Goal: Task Accomplishment & Management: Use online tool/utility

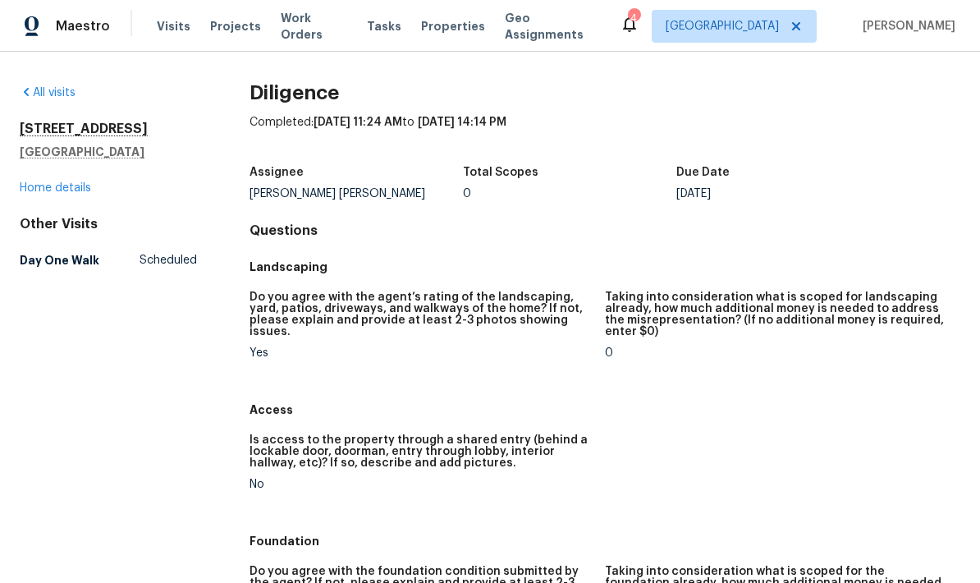
click at [294, 33] on span "Work Orders" at bounding box center [314, 26] width 66 height 33
click at [52, 186] on link "Home details" at bounding box center [55, 187] width 71 height 11
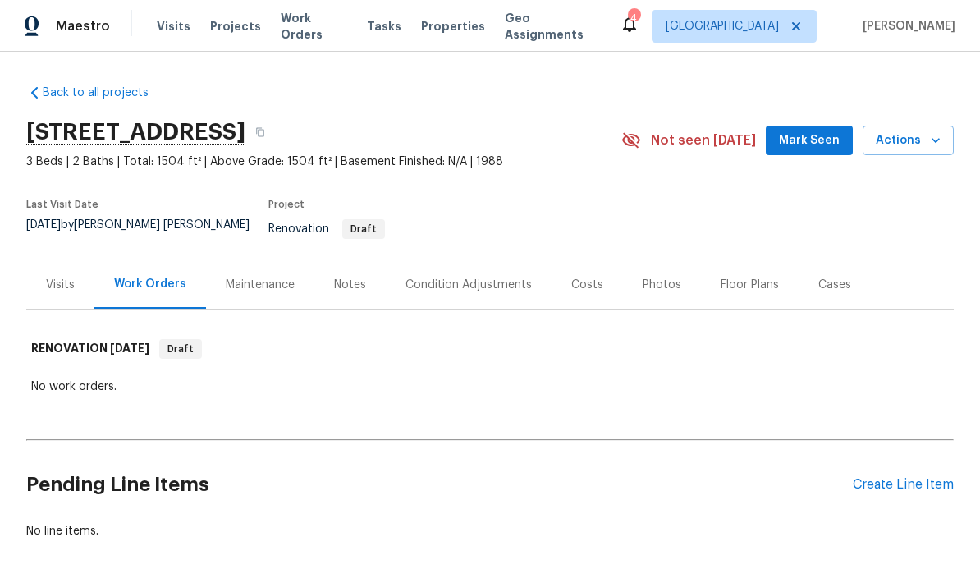
click at [62, 378] on div "No work orders." at bounding box center [490, 386] width 918 height 16
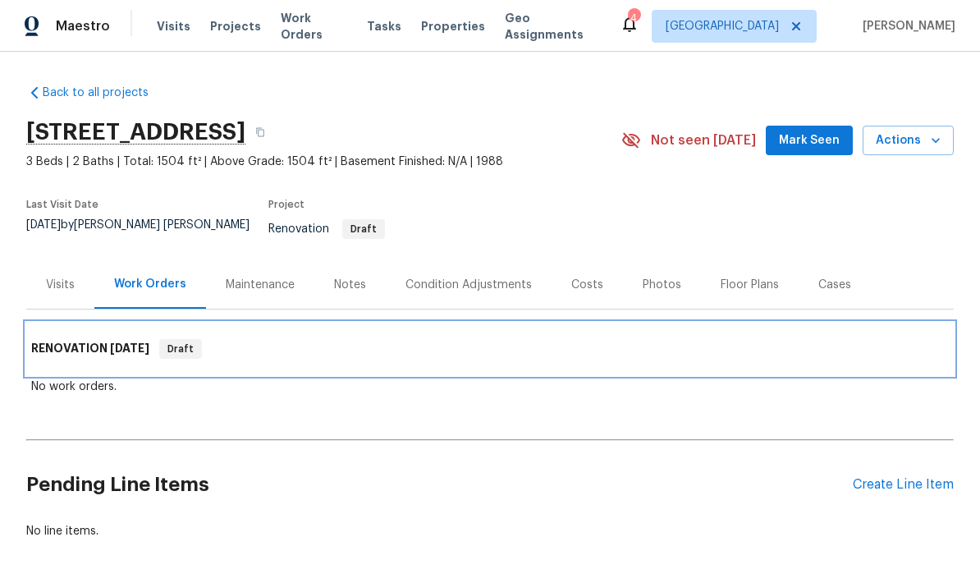
click at [75, 339] on h6 "RENOVATION [DATE]" at bounding box center [90, 349] width 118 height 20
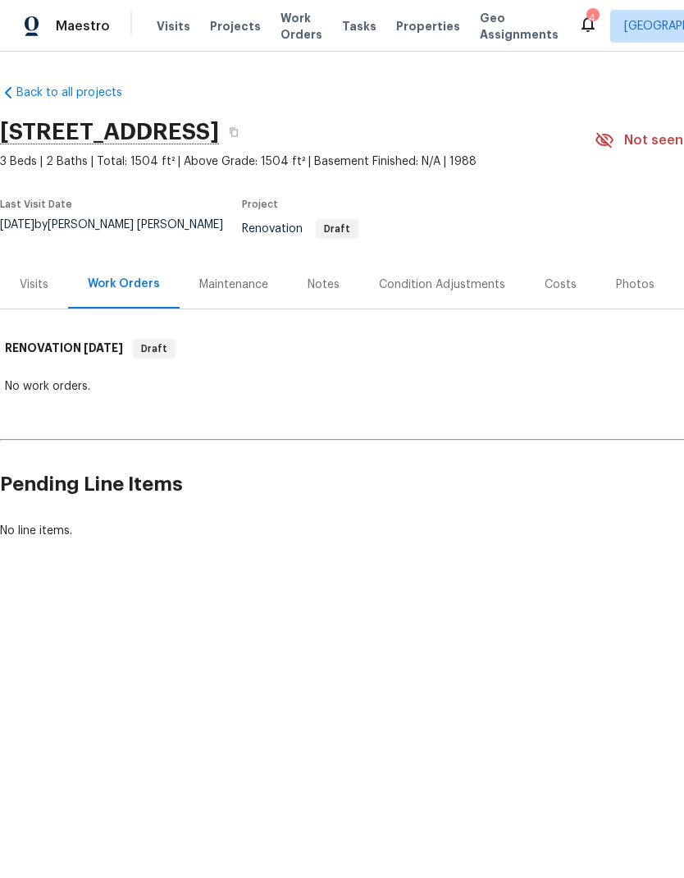
click at [440, 279] on div "Condition Adjustments" at bounding box center [442, 285] width 126 height 16
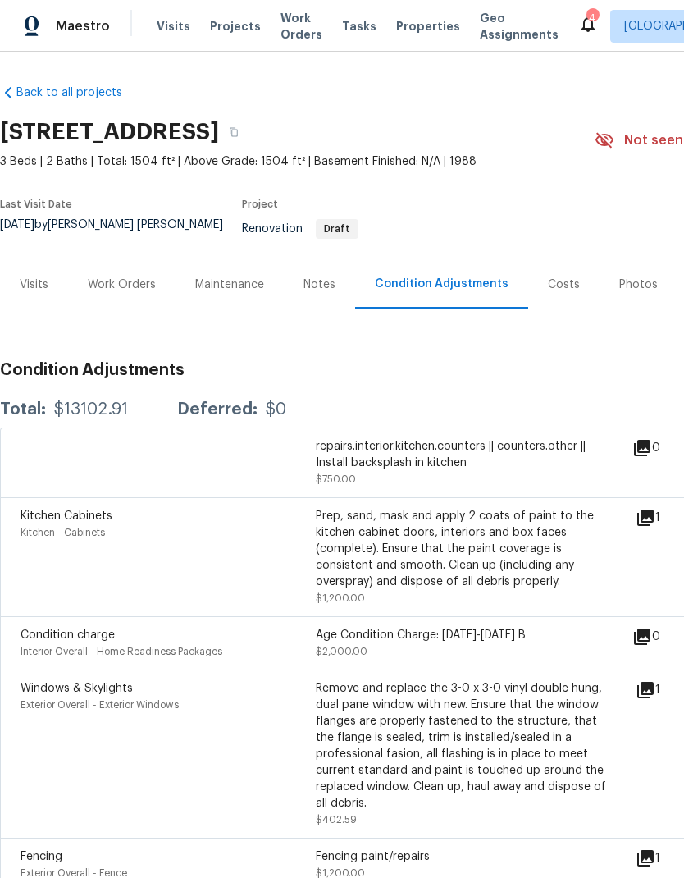
click at [608, 582] on div "Prep, sand, mask and apply 2 coats of paint to the kitchen cabinet doors, inter…" at bounding box center [463, 557] width 295 height 98
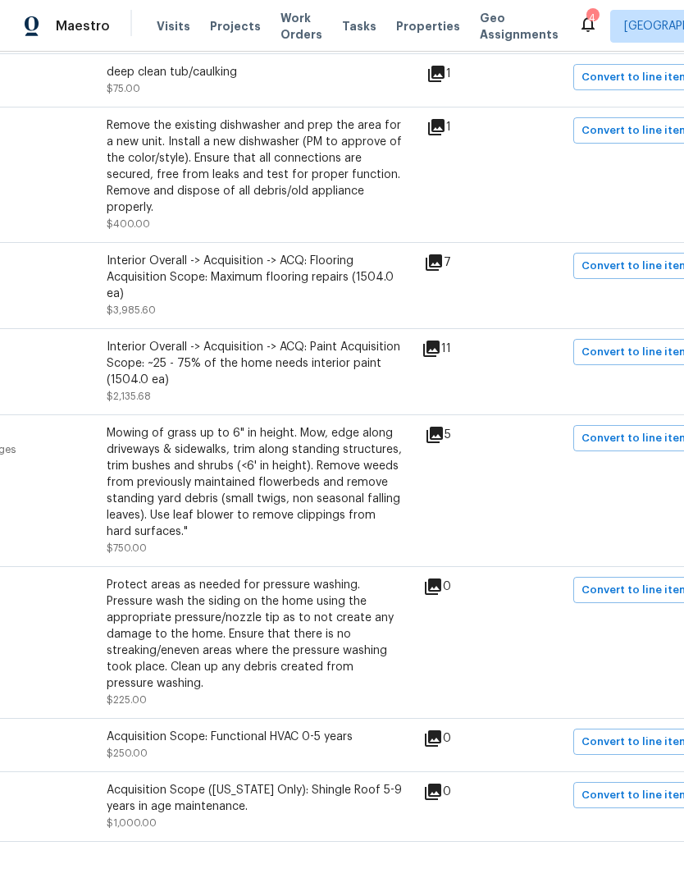
scroll to position [1247, 209]
